Goal: Task Accomplishment & Management: Manage account settings

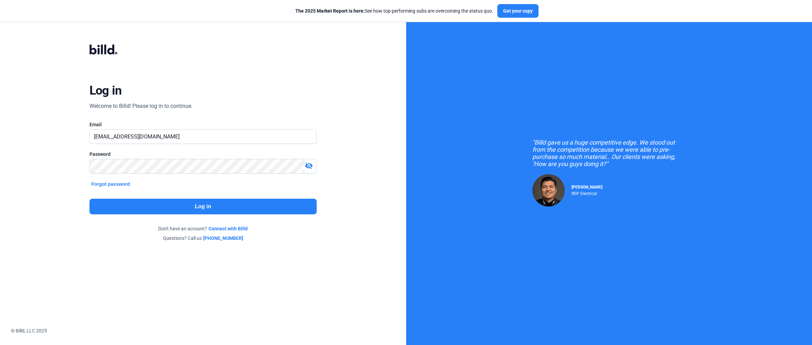
click at [254, 201] on button "Log in" at bounding box center [202, 207] width 227 height 16
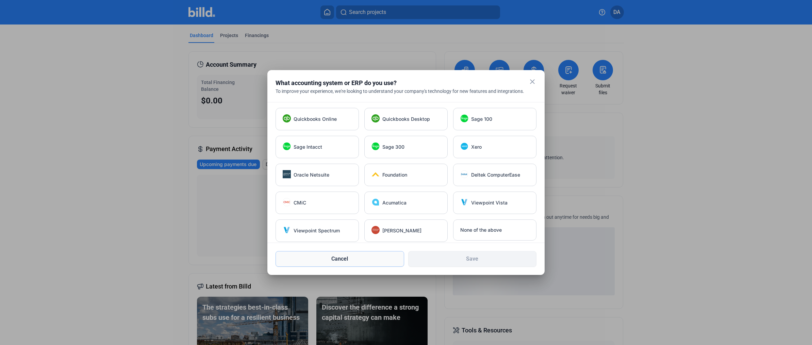
click at [363, 255] on button "Cancel" at bounding box center [339, 259] width 129 height 16
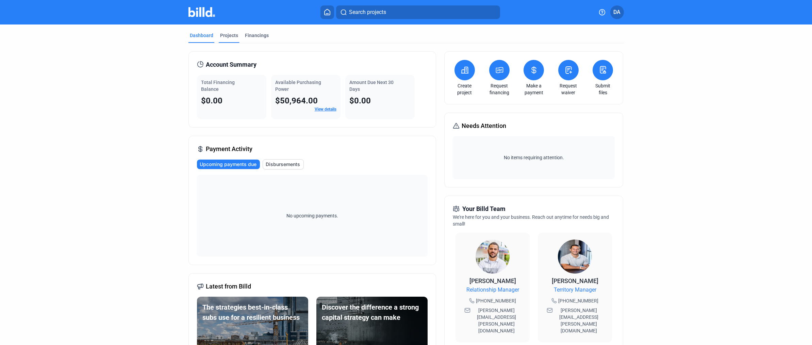
click at [228, 35] on div "Projects" at bounding box center [229, 35] width 18 height 7
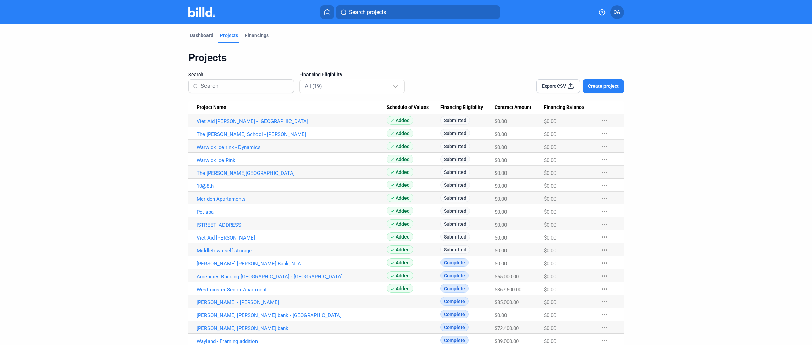
click at [208, 213] on link "Pet spa" at bounding box center [292, 212] width 190 height 6
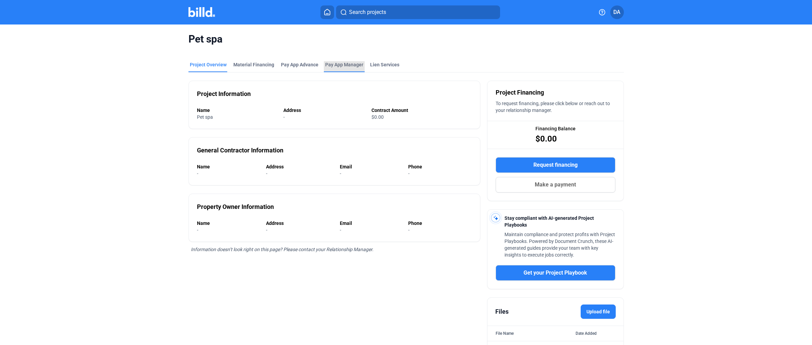
click at [349, 65] on span "Pay App Manager" at bounding box center [344, 64] width 38 height 7
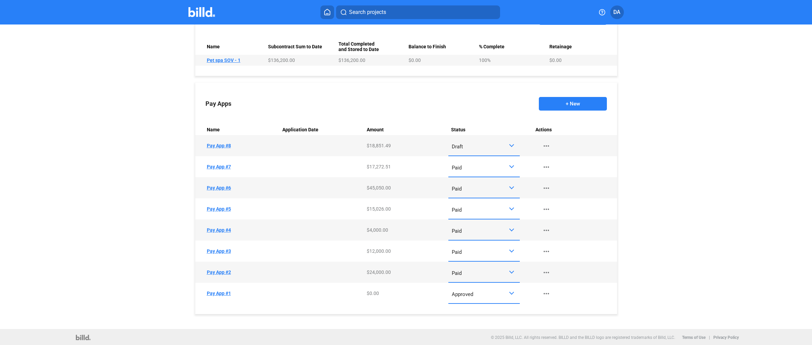
scroll to position [292, 0]
click at [546, 271] on mat-icon "more_horiz" at bounding box center [546, 271] width 8 height 8
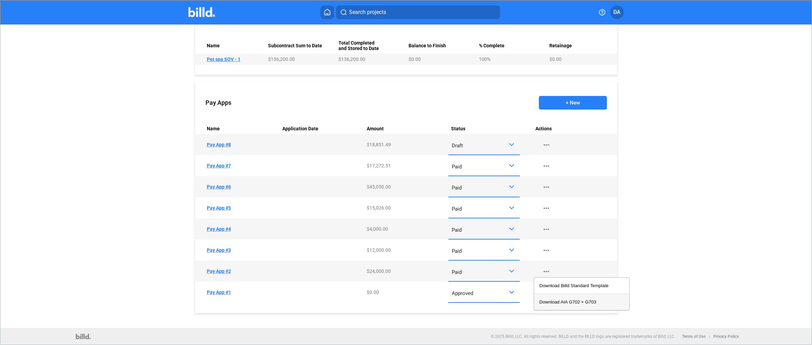
click at [564, 302] on button "Download AIA G702 + G703" at bounding box center [581, 302] width 95 height 16
click at [544, 248] on mat-icon "more_horiz" at bounding box center [546, 250] width 8 height 8
click at [562, 280] on button "Download AIA G702 + G703" at bounding box center [581, 281] width 95 height 16
click at [546, 229] on mat-icon "more_horiz" at bounding box center [546, 229] width 8 height 8
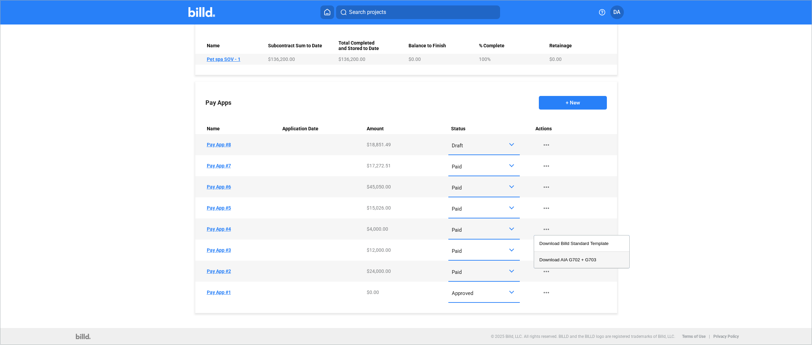
click at [582, 261] on button "Download AIA G702 + G703" at bounding box center [581, 260] width 95 height 16
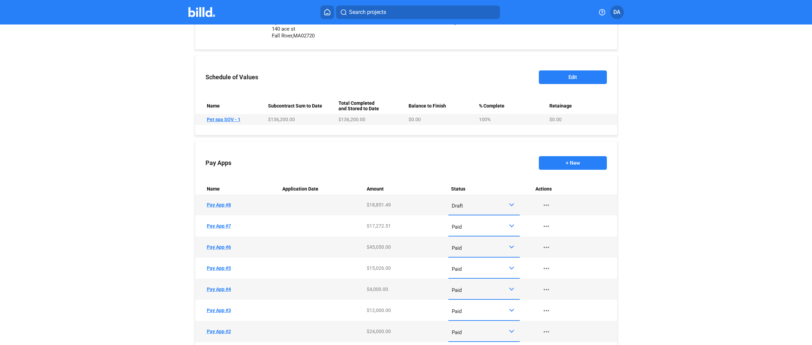
scroll to position [233, 0]
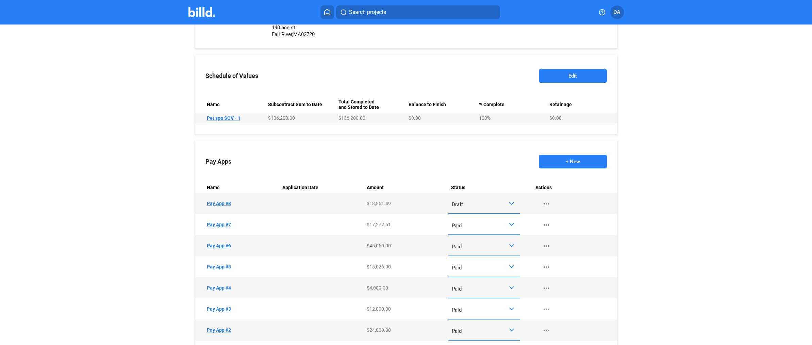
click at [548, 268] on mat-icon "more_horiz" at bounding box center [546, 267] width 8 height 8
click at [553, 296] on button "Download AIA G702 + G703" at bounding box center [581, 297] width 95 height 16
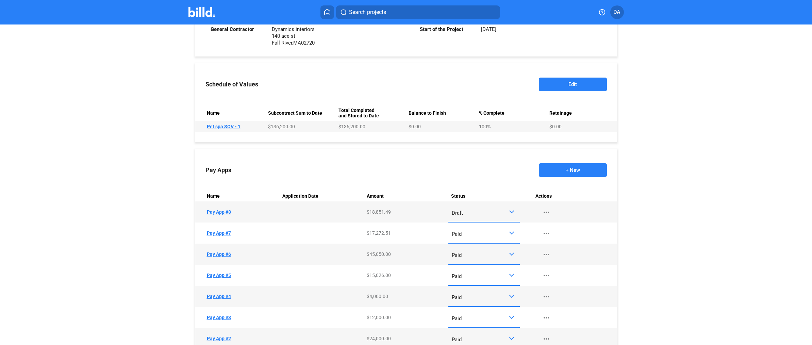
scroll to position [230, 0]
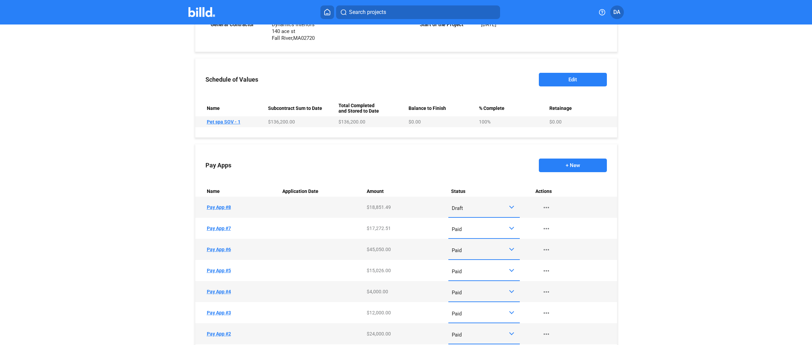
click at [546, 248] on mat-icon "more_horiz" at bounding box center [546, 250] width 8 height 8
click at [559, 285] on button "Download AIA G702 + G703" at bounding box center [581, 280] width 95 height 16
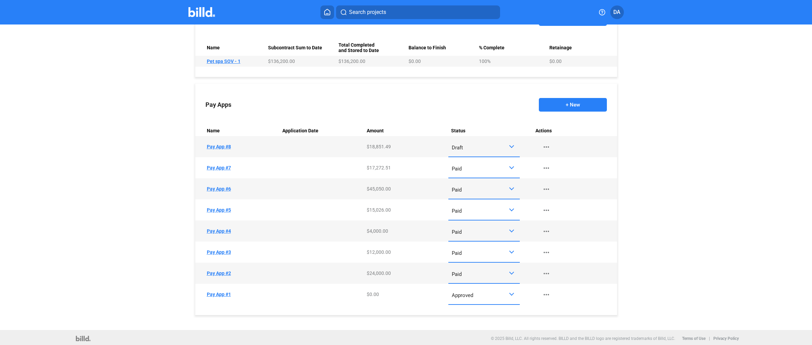
scroll to position [291, 0]
click at [546, 167] on mat-icon "more_horiz" at bounding box center [546, 167] width 8 height 8
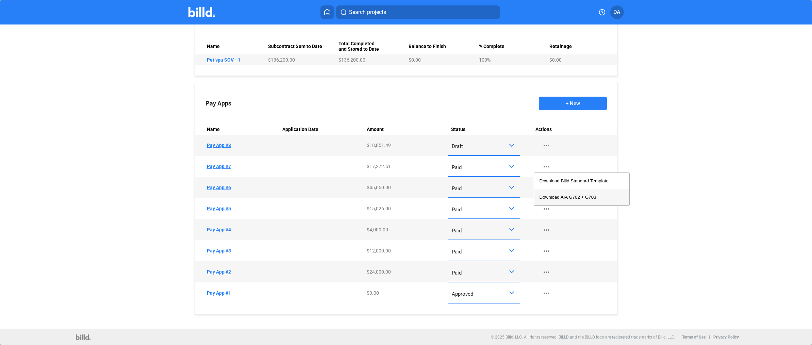
click at [561, 198] on button "Download AIA G702 + G703" at bounding box center [581, 197] width 95 height 16
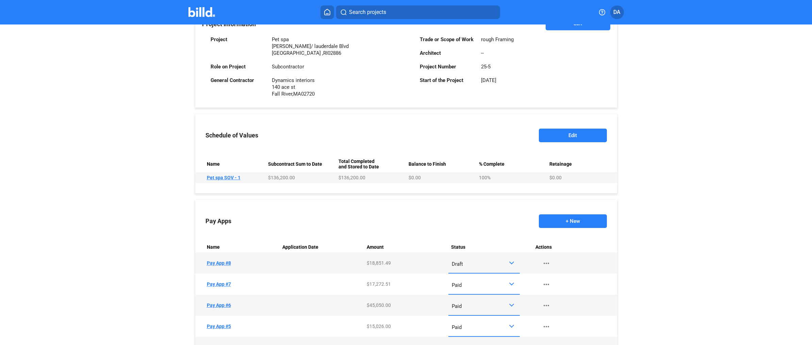
scroll to position [214, 0]
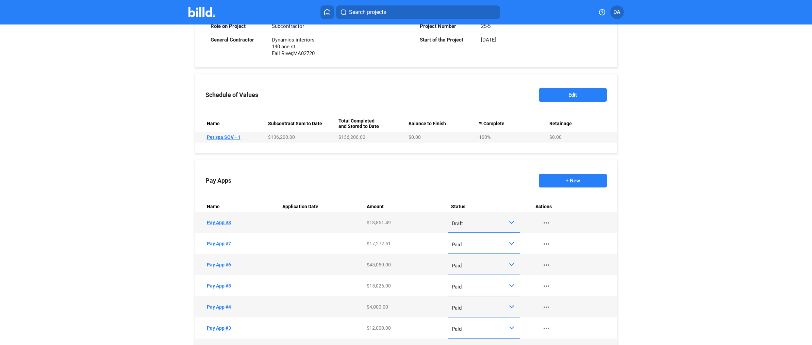
click at [544, 215] on td "Actions more_horiz" at bounding box center [575, 222] width 84 height 21
click at [545, 222] on mat-icon "more_horiz" at bounding box center [546, 223] width 8 height 8
click at [224, 223] on div at bounding box center [406, 172] width 812 height 345
click at [224, 223] on td "Name Pay App #8" at bounding box center [237, 222] width 84 height 21
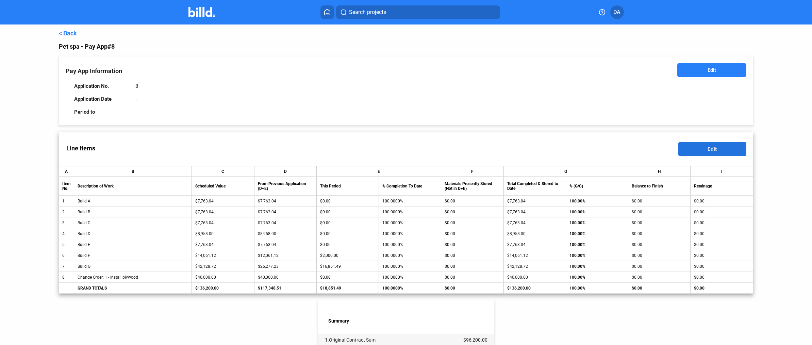
click at [707, 151] on span "Edit" at bounding box center [711, 149] width 9 height 6
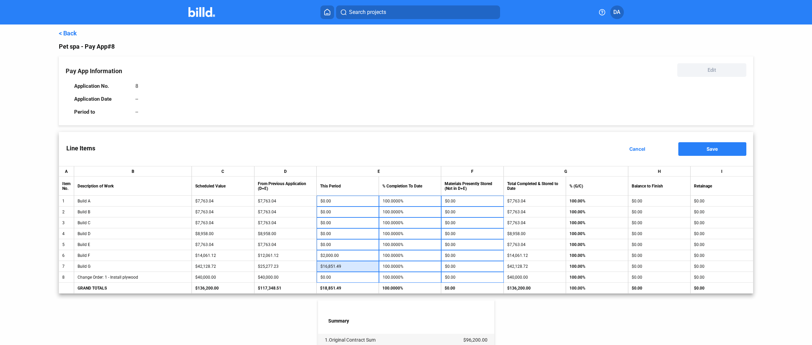
click at [348, 267] on input "$16,851.49" at bounding box center [347, 266] width 55 height 10
type input "13"
type input "60.0309%"
type input "138"
type input "60.3276%"
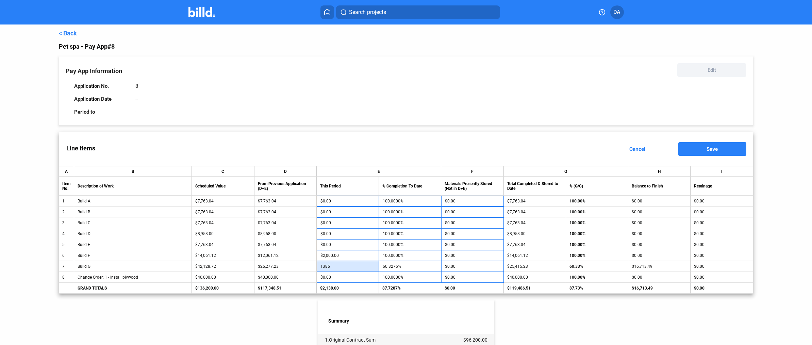
type input "1,385"
type input "63.2875%"
type input "13,851"
type input "92.8778%"
type input "1,385"
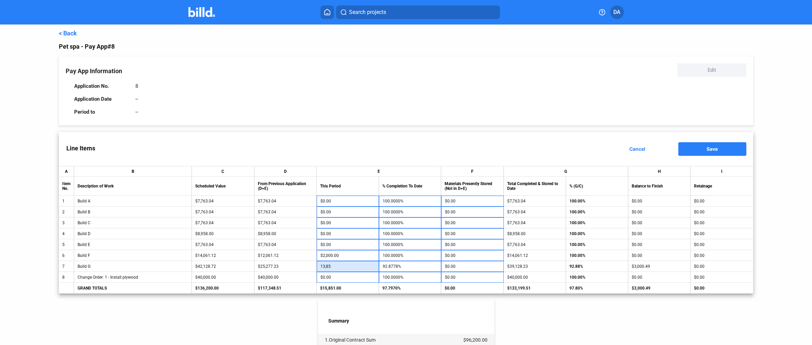
type input "63.2875%"
type input "138"
type input "60.3276%"
type input "13"
type input "60.0309%"
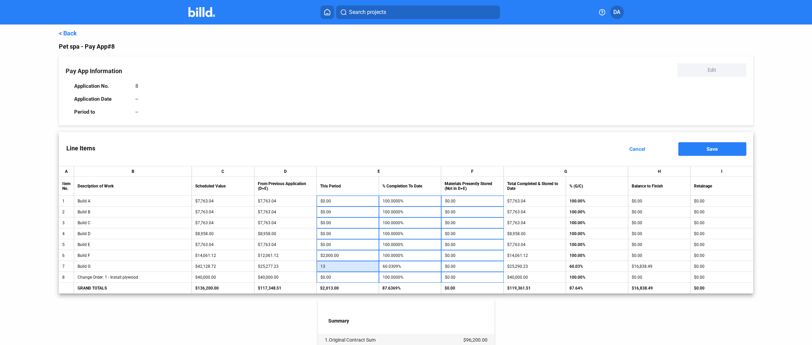
type input "1"
type input "60.0024%"
type input "60.0000%"
type input "138"
type input "60.3276%"
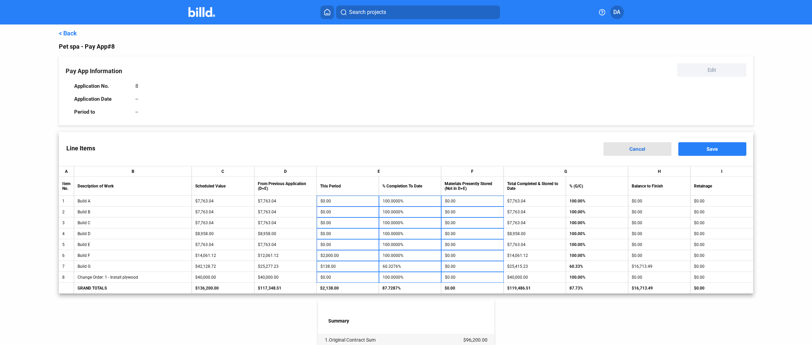
click at [641, 150] on span "Cancel" at bounding box center [637, 149] width 16 height 6
type input "$16,851.49"
type input "100.0000%"
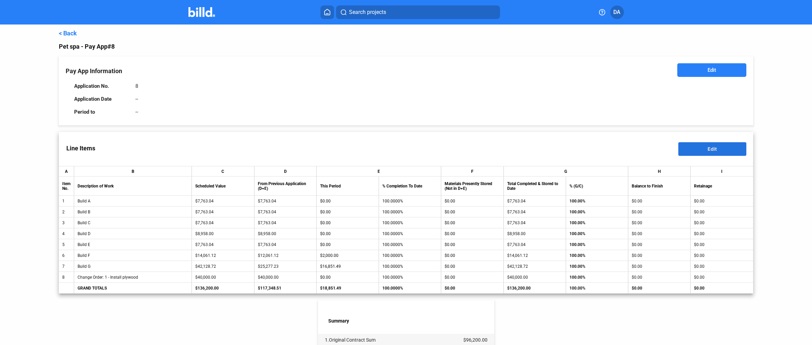
click at [711, 150] on span "Edit" at bounding box center [711, 149] width 9 height 6
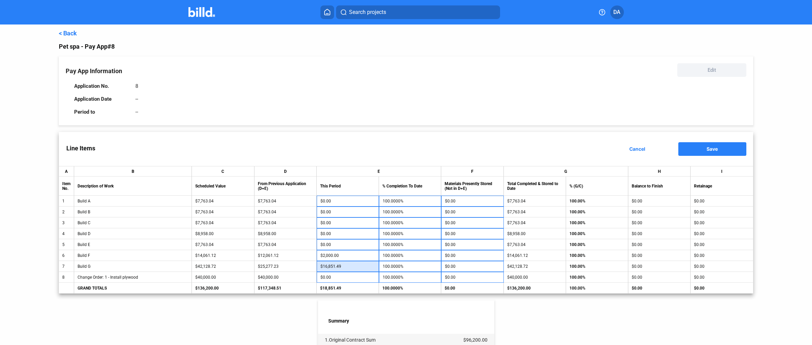
click at [323, 268] on input "$16,851.49" at bounding box center [347, 266] width 55 height 10
click at [325, 267] on input "$16,851.49" at bounding box center [347, 266] width 55 height 10
click at [327, 268] on input "$16,851.49" at bounding box center [347, 266] width 55 height 10
click at [324, 267] on input "$16,851.49" at bounding box center [347, 266] width 55 height 10
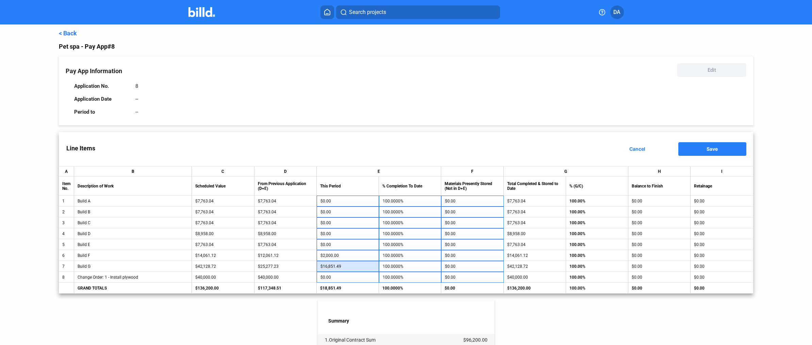
click at [325, 267] on input "$16,851.49" at bounding box center [347, 266] width 55 height 10
type input "1,851.49"
type input "64.3948%"
type input "1,851.4"
type input "64.3946%"
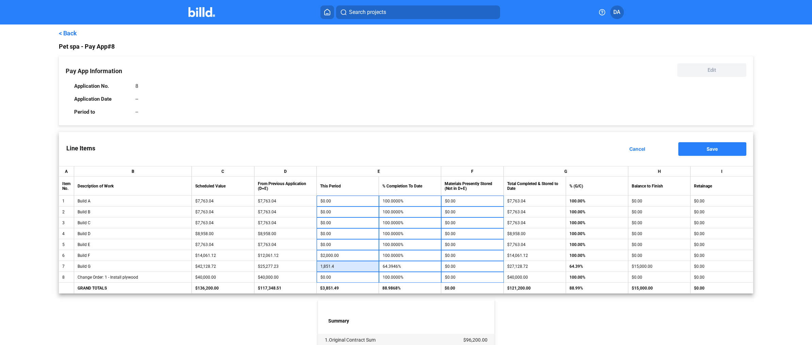
type input "1,851."
type input "64.3937%"
type input "185"
type input "60.4391%"
type input "18"
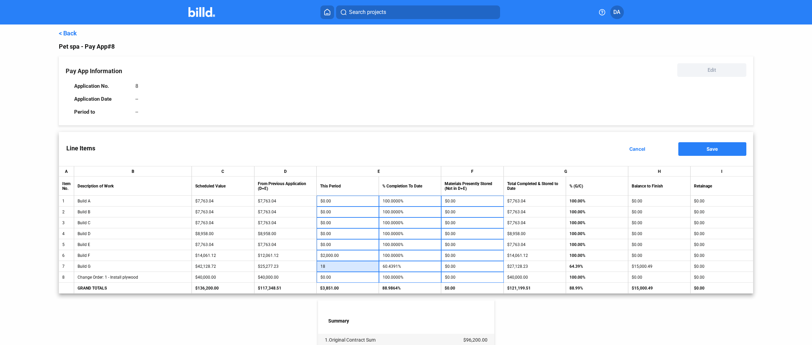
type input "60.0427%"
type input "1"
type input "60.0024%"
type input "60.0000%"
type input "13"
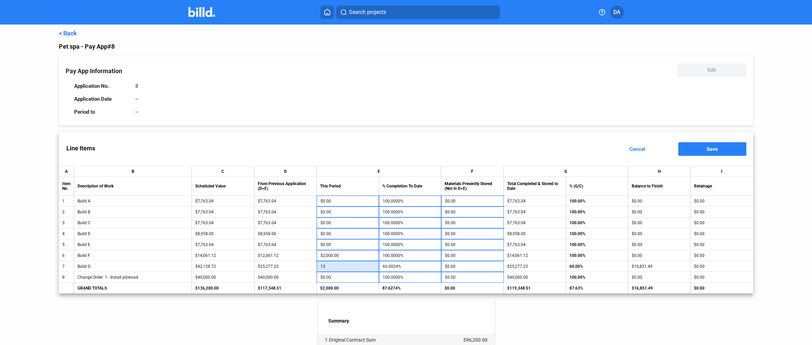
type input "60.0309%"
type input "138"
type input "60.3276%"
type input "1,385"
type input "63.2875%"
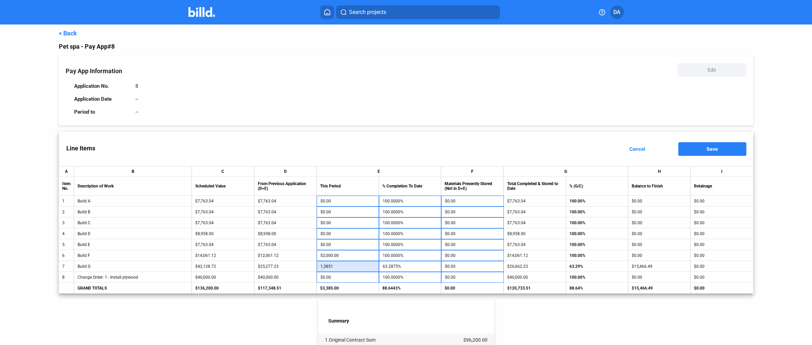
type input "13,851"
type input "92.8778%"
type input "13,851.4"
type input "92.8788%"
type input "13,851.49"
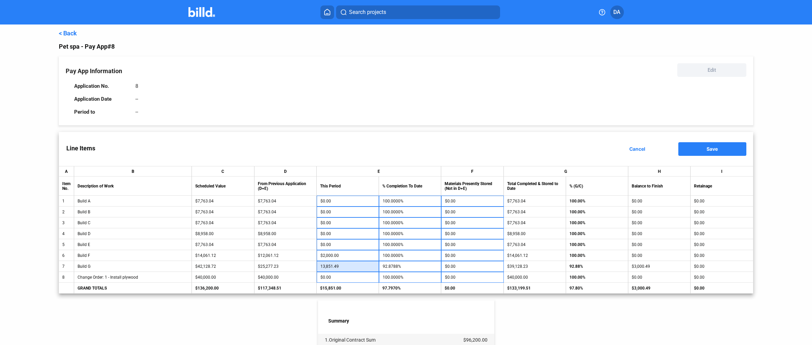
type input "92.8790%"
type input "$13,851.49"
click at [549, 319] on div "< Back Pet spa - Pay App #8 Pay App Information Edit Application No. 8 Applicat…" at bounding box center [406, 278] width 694 height 509
click at [730, 147] on button "Save" at bounding box center [712, 149] width 68 height 14
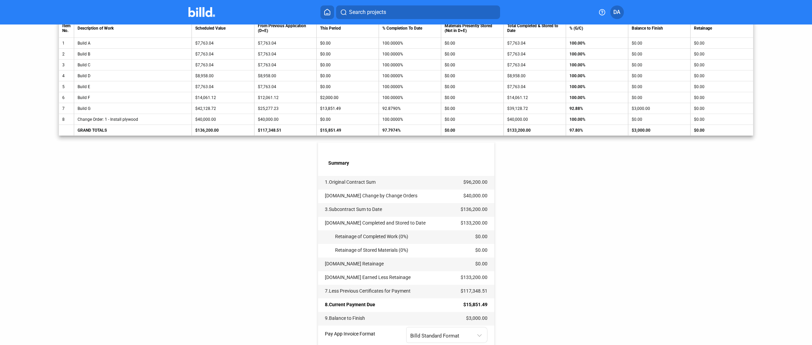
scroll to position [206, 0]
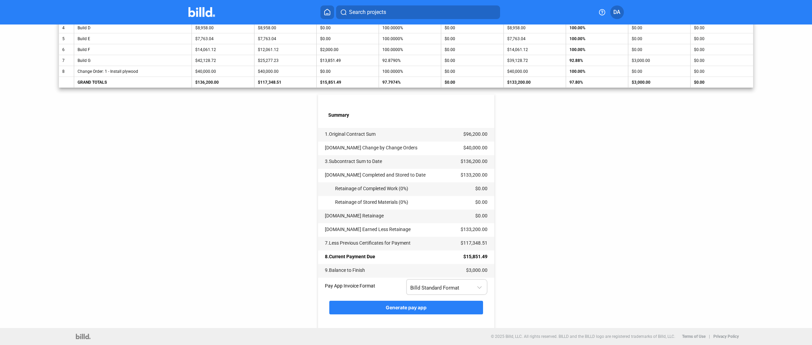
click at [437, 287] on span "Billd Standard Format" at bounding box center [434, 288] width 49 height 6
click at [635, 256] on div at bounding box center [406, 172] width 812 height 345
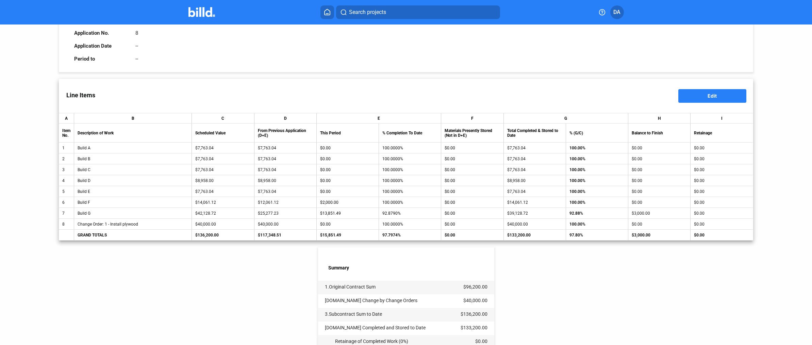
scroll to position [0, 0]
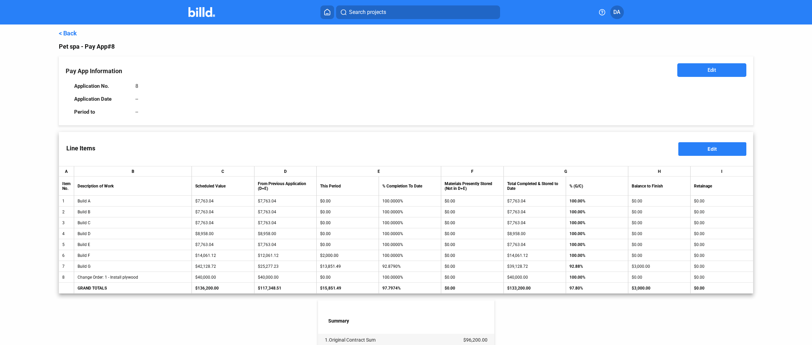
click at [70, 29] on div "< Back Pet spa - Pay App #8 Pay App Information Edit Application No. 8 Applicat…" at bounding box center [406, 278] width 694 height 509
click at [72, 32] on link "< Back" at bounding box center [68, 33] width 18 height 7
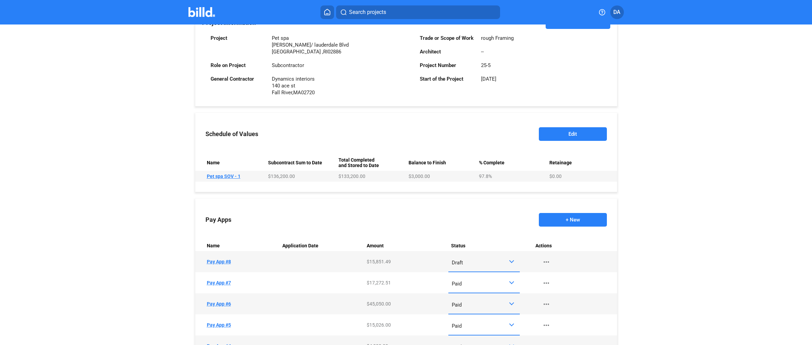
scroll to position [184, 0]
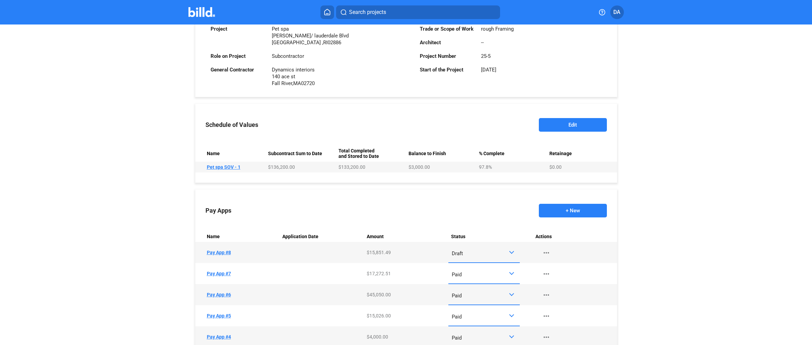
click at [461, 253] on span "Draft" at bounding box center [457, 253] width 11 height 6
click at [483, 287] on span "Paid" at bounding box center [482, 281] width 65 height 15
click at [548, 250] on mat-icon "more_horiz" at bounding box center [546, 253] width 8 height 8
click at [583, 281] on button "Download AIA G702 + G703" at bounding box center [581, 283] width 95 height 16
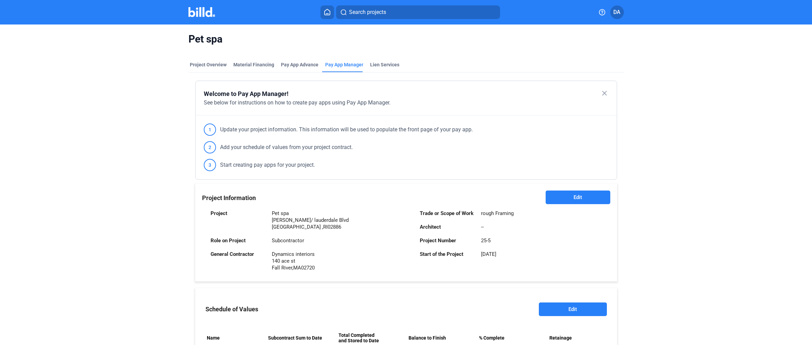
scroll to position [58, 0]
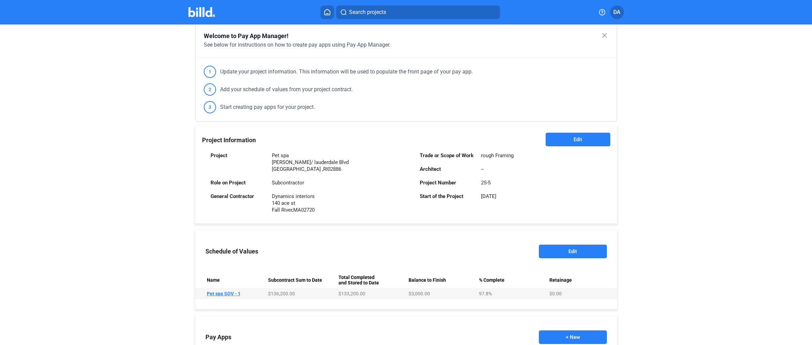
drag, startPoint x: 271, startPoint y: 196, endPoint x: 313, endPoint y: 195, distance: 41.2
click at [313, 195] on div "Dynamics interiors" at bounding box center [293, 196] width 43 height 7
drag, startPoint x: 293, startPoint y: 197, endPoint x: 335, endPoint y: 198, distance: 42.2
click at [335, 198] on div "General Contractor Dynamics interiors [STREET_ADDRESS]" at bounding box center [306, 202] width 190 height 27
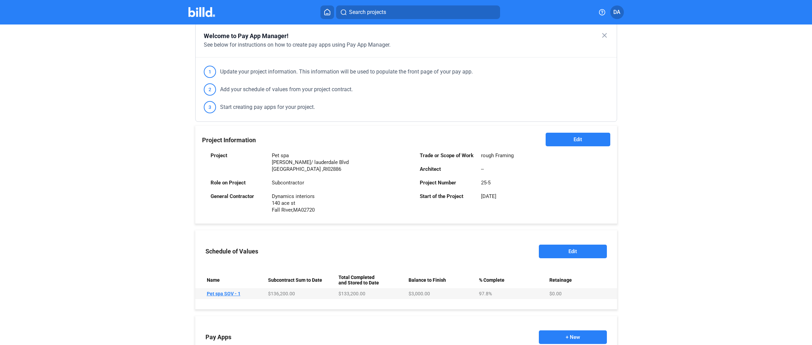
click at [327, 200] on div "General Contractor Dynamics interiors [STREET_ADDRESS]" at bounding box center [306, 202] width 190 height 27
drag, startPoint x: 313, startPoint y: 210, endPoint x: 263, endPoint y: 196, distance: 52.6
click at [263, 196] on div "General Contractor Dynamics interiors [STREET_ADDRESS]" at bounding box center [306, 202] width 190 height 27
drag, startPoint x: 270, startPoint y: 154, endPoint x: 376, endPoint y: 236, distance: 133.8
click at [376, 236] on div "Welcome to Pay App Manager! close See below for instructions on how to create p…" at bounding box center [406, 292] width 422 height 539
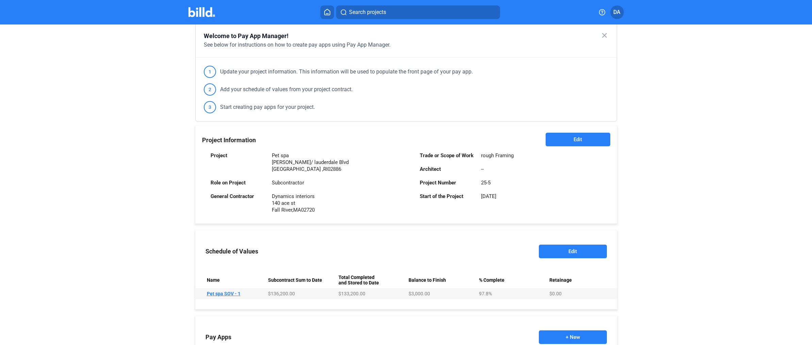
click at [230, 169] on div "Project Pet spa [PERSON_NAME] st/ [STREET_ADDRESS]" at bounding box center [306, 162] width 190 height 27
drag, startPoint x: 208, startPoint y: 155, endPoint x: 524, endPoint y: 214, distance: 321.3
click at [524, 214] on div "Project Pet spa [PERSON_NAME] st/ [STREET_ADDRESS] Role on Project Subcontracto…" at bounding box center [406, 182] width 408 height 70
click at [524, 214] on div "Trade or Scope of Work rough Framing Architect -- Project Number 25-5 Start of …" at bounding box center [510, 183] width 199 height 68
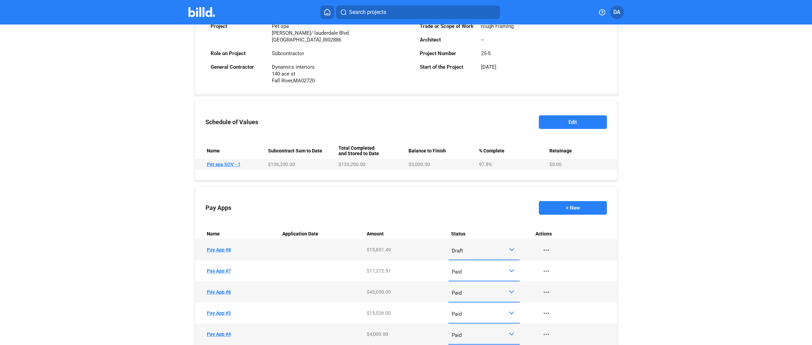
scroll to position [292, 0]
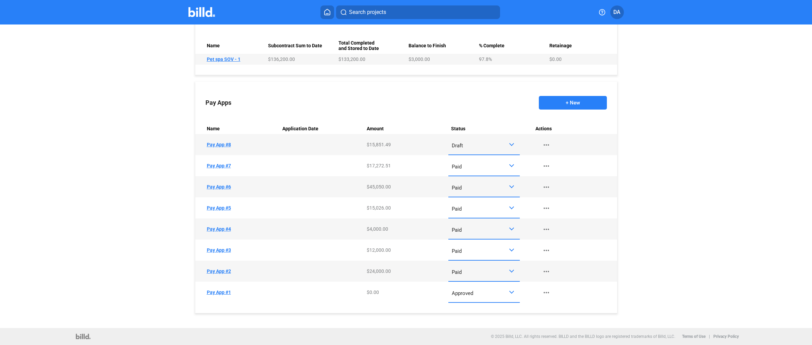
click at [467, 153] on mat-form-field "Draft" at bounding box center [484, 144] width 72 height 21
click at [467, 146] on div "Draft" at bounding box center [480, 144] width 57 height 9
click at [462, 171] on span "Paid" at bounding box center [482, 174] width 65 height 15
